Goal: Task Accomplishment & Management: Manage account settings

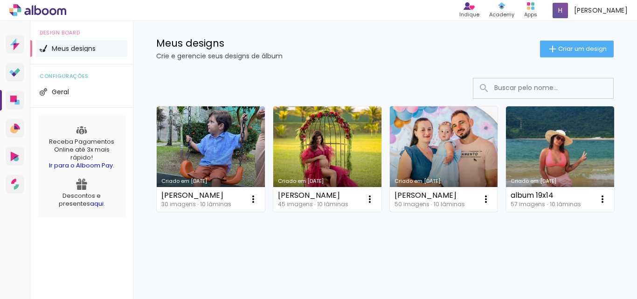
scroll to position [140, 0]
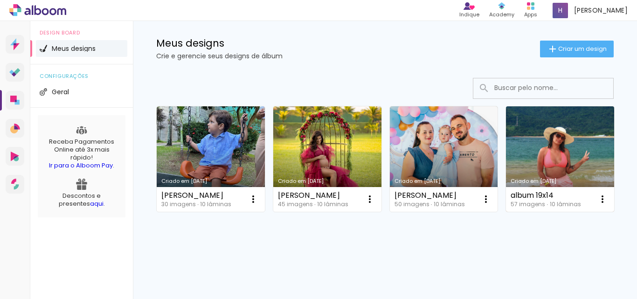
click at [506, 209] on link "Criado em [DATE]" at bounding box center [560, 158] width 108 height 105
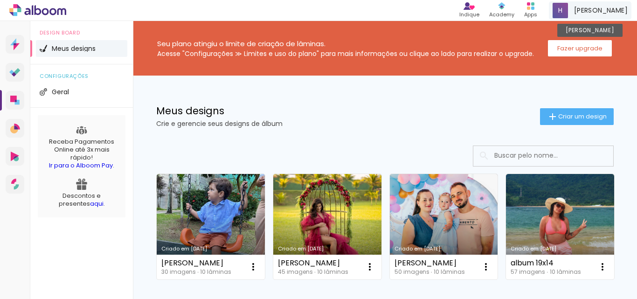
click at [618, 8] on span "[PERSON_NAME]" at bounding box center [601, 11] width 54 height 10
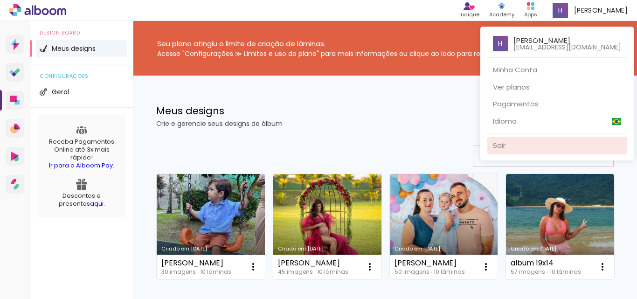
click at [524, 146] on link "Sair" at bounding box center [556, 145] width 139 height 17
